Goal: Task Accomplishment & Management: Manage account settings

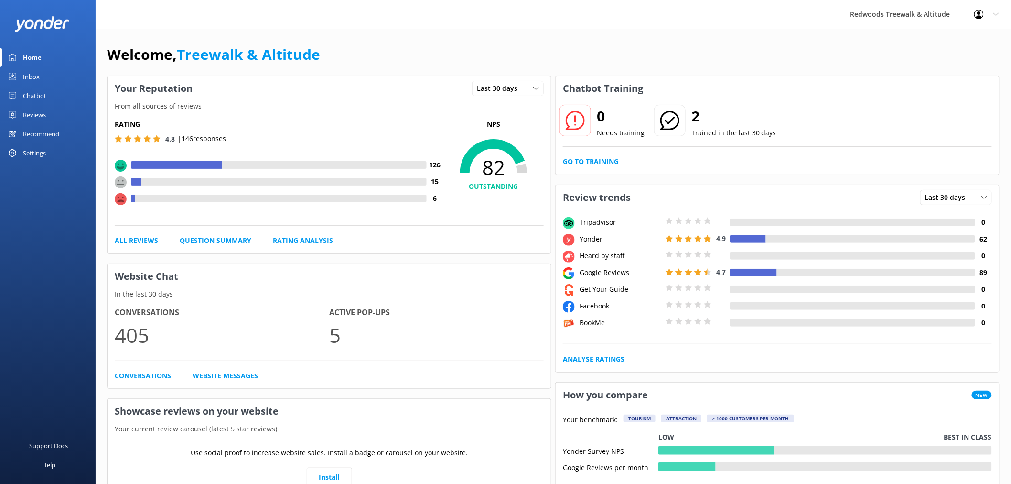
click at [38, 74] on div "Inbox" at bounding box center [31, 76] width 17 height 19
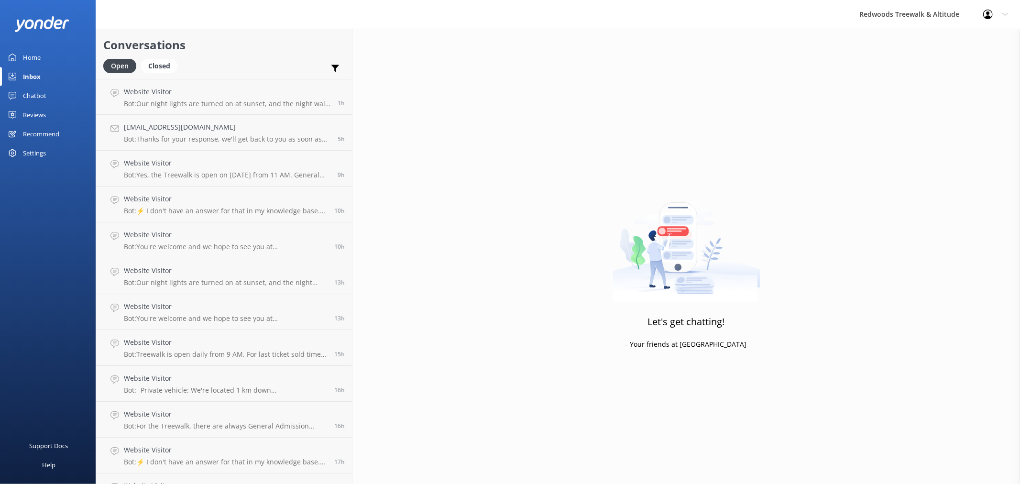
click at [36, 107] on div "Reviews" at bounding box center [34, 114] width 23 height 19
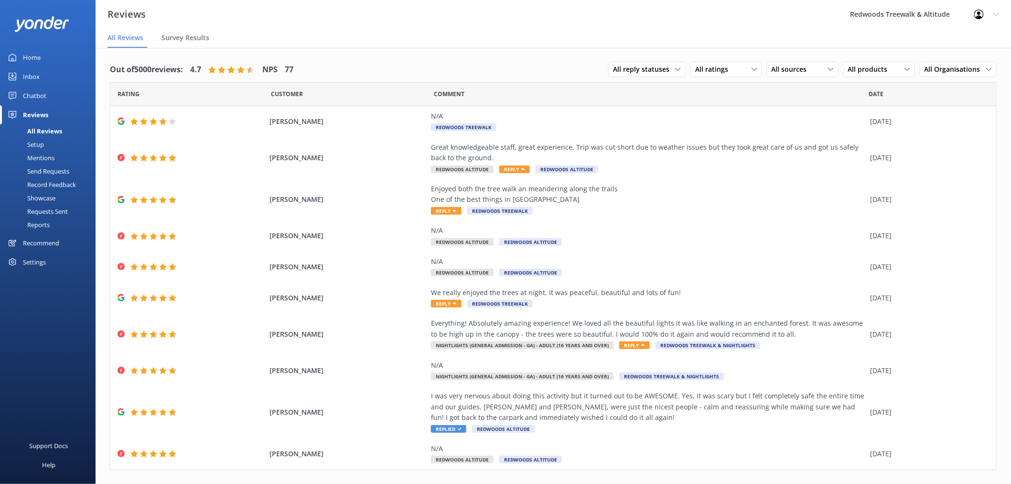
click at [59, 76] on link "Inbox" at bounding box center [48, 76] width 96 height 19
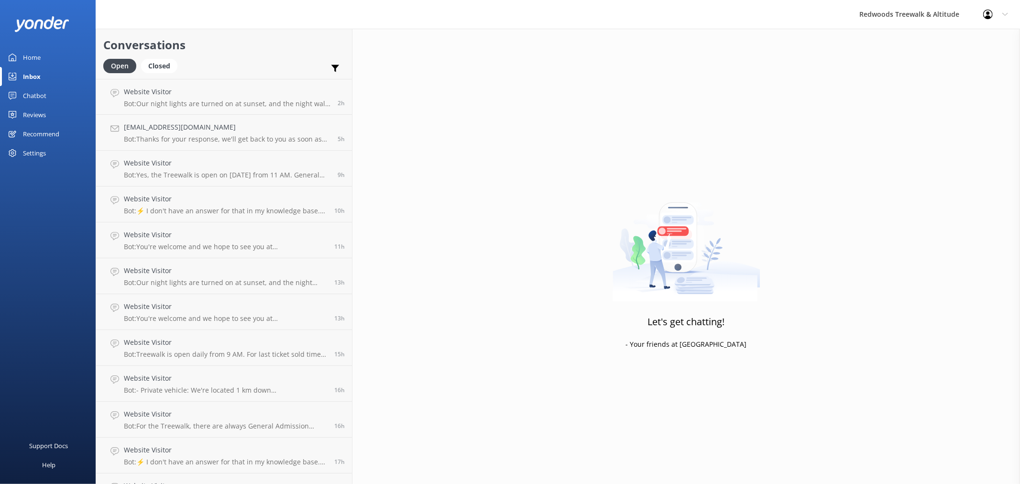
click at [53, 106] on link "Reviews" at bounding box center [48, 114] width 96 height 19
